Goal: Transaction & Acquisition: Purchase product/service

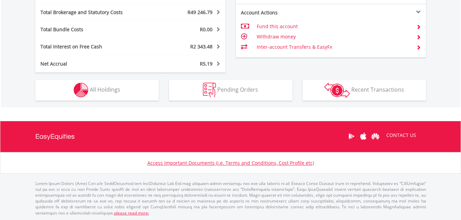
scroll to position [388, 0]
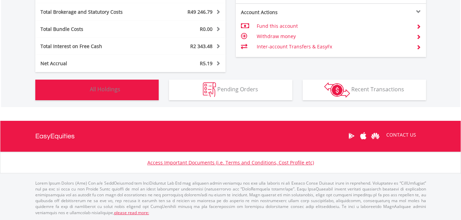
click at [91, 88] on span "All Holdings" at bounding box center [105, 89] width 31 height 8
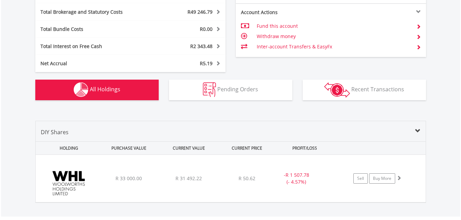
scroll to position [485, 0]
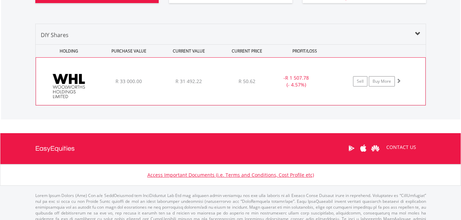
click at [226, 83] on div "R 50.62" at bounding box center [247, 81] width 55 height 7
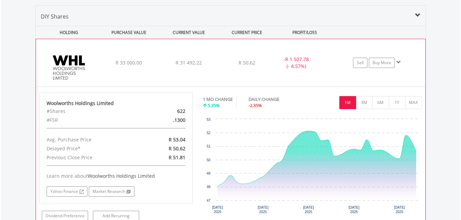
scroll to position [519, 0]
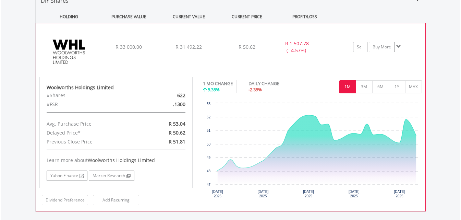
click at [268, 53] on div "﻿ Woolworths Holdings Limited R 33 000.00 R 31 492.22 R 50.62 - R 1 507.78 (- 4…" at bounding box center [231, 46] width 390 height 47
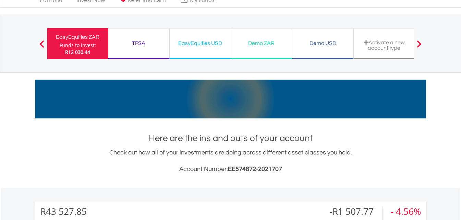
scroll to position [0, 0]
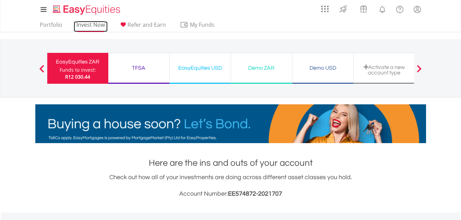
click at [85, 23] on link "Invest Now" at bounding box center [91, 26] width 34 height 11
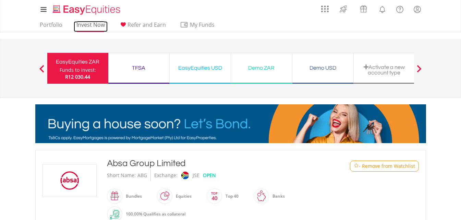
click at [88, 24] on link "Invest Now" at bounding box center [91, 26] width 34 height 11
